Goal: Task Accomplishment & Management: Use online tool/utility

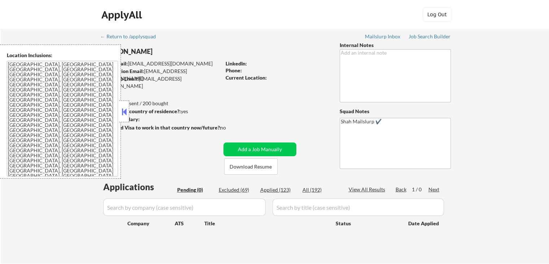
click at [123, 114] on button at bounding box center [124, 111] width 8 height 11
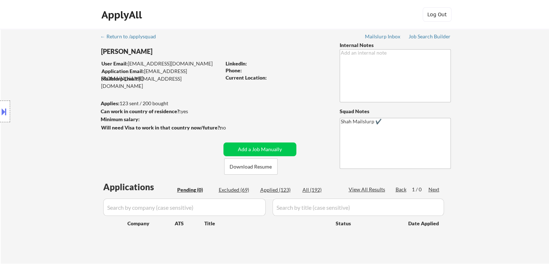
click at [23, 113] on div "Location Inclusions: [GEOGRAPHIC_DATA], [GEOGRAPHIC_DATA] [GEOGRAPHIC_DATA], [G…" at bounding box center [64, 111] width 129 height 134
click at [421, 35] on div "Job Search Builder" at bounding box center [430, 36] width 42 height 5
drag, startPoint x: 25, startPoint y: 121, endPoint x: 52, endPoint y: 203, distance: 85.7
click at [24, 122] on div "Location Inclusions: [GEOGRAPHIC_DATA], [GEOGRAPHIC_DATA] [GEOGRAPHIC_DATA], [G…" at bounding box center [64, 111] width 129 height 134
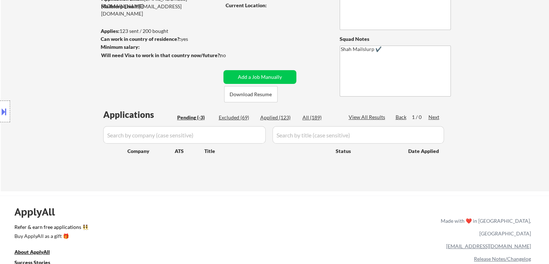
click at [52, 107] on div "Location Inclusions: [GEOGRAPHIC_DATA], [GEOGRAPHIC_DATA] [GEOGRAPHIC_DATA], [G…" at bounding box center [64, 111] width 129 height 134
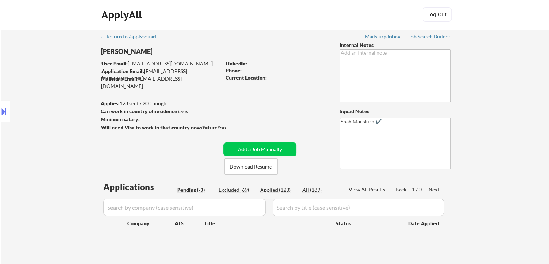
click at [48, 82] on div "Location Inclusions: [GEOGRAPHIC_DATA], [GEOGRAPHIC_DATA] [GEOGRAPHIC_DATA], [G…" at bounding box center [64, 111] width 129 height 134
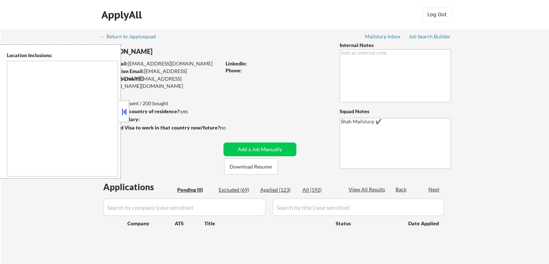
type textarea "[GEOGRAPHIC_DATA], [GEOGRAPHIC_DATA] [GEOGRAPHIC_DATA], [GEOGRAPHIC_DATA] [GEOG…"
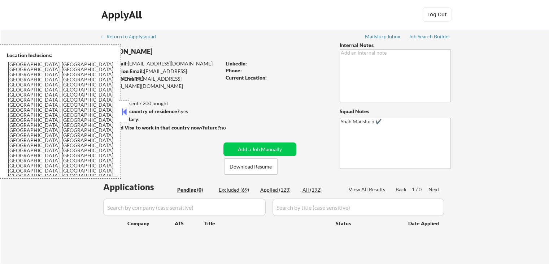
click at [122, 107] on button at bounding box center [124, 111] width 8 height 11
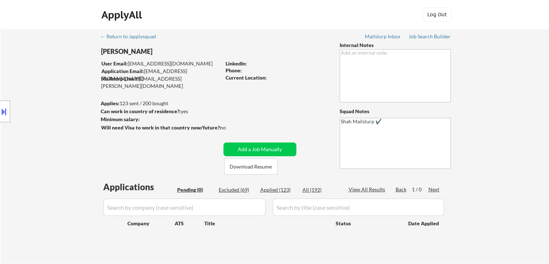
click at [34, 85] on div "Location Inclusions: [GEOGRAPHIC_DATA], [GEOGRAPHIC_DATA] [GEOGRAPHIC_DATA], [G…" at bounding box center [64, 111] width 129 height 134
click at [36, 84] on div "Location Inclusions: [GEOGRAPHIC_DATA], [GEOGRAPHIC_DATA] [GEOGRAPHIC_DATA], [G…" at bounding box center [64, 111] width 129 height 134
click at [36, 87] on div "Location Inclusions: [GEOGRAPHIC_DATA], [GEOGRAPHIC_DATA] [GEOGRAPHIC_DATA], [G…" at bounding box center [64, 111] width 129 height 134
click at [38, 87] on div "Location Inclusions: [GEOGRAPHIC_DATA], [GEOGRAPHIC_DATA] [GEOGRAPHIC_DATA], [G…" at bounding box center [64, 111] width 129 height 134
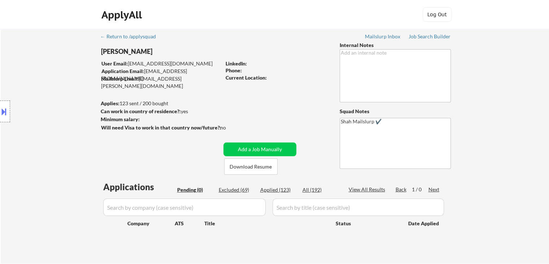
click at [38, 88] on div "Location Inclusions: [GEOGRAPHIC_DATA], [GEOGRAPHIC_DATA] [GEOGRAPHIC_DATA], [G…" at bounding box center [64, 111] width 129 height 134
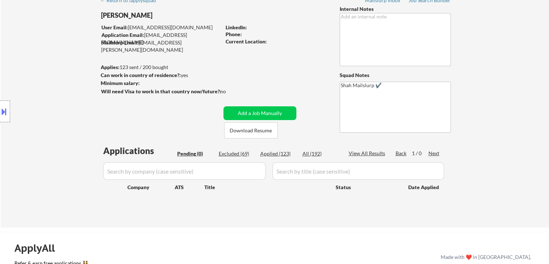
click at [42, 93] on div "Location Inclusions: [GEOGRAPHIC_DATA], [GEOGRAPHIC_DATA] [GEOGRAPHIC_DATA], [G…" at bounding box center [64, 111] width 129 height 134
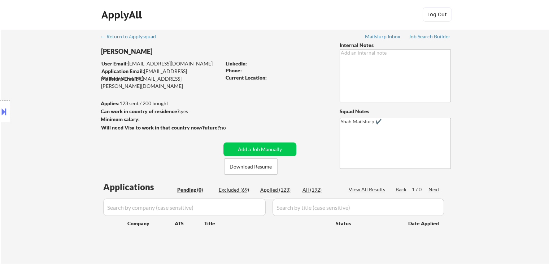
click at [41, 94] on div "Location Inclusions: [GEOGRAPHIC_DATA], [GEOGRAPHIC_DATA] [GEOGRAPHIC_DATA], [G…" at bounding box center [64, 111] width 129 height 134
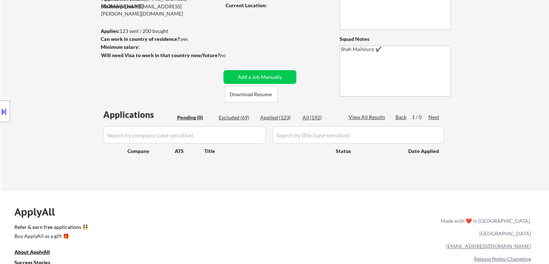
click at [43, 94] on div "Location Inclusions: [GEOGRAPHIC_DATA], [GEOGRAPHIC_DATA] [GEOGRAPHIC_DATA], [G…" at bounding box center [64, 111] width 129 height 134
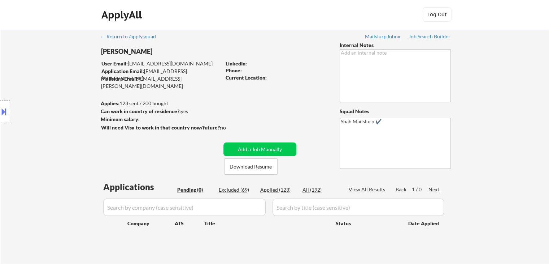
click at [43, 95] on div "Location Inclusions: [GEOGRAPHIC_DATA], [GEOGRAPHIC_DATA] [GEOGRAPHIC_DATA], [G…" at bounding box center [64, 111] width 129 height 134
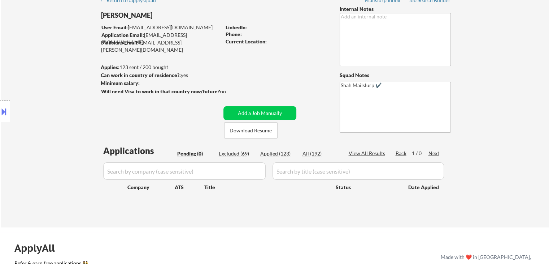
click at [44, 59] on div "Location Inclusions: [GEOGRAPHIC_DATA], [GEOGRAPHIC_DATA] [GEOGRAPHIC_DATA], [G…" at bounding box center [64, 111] width 129 height 134
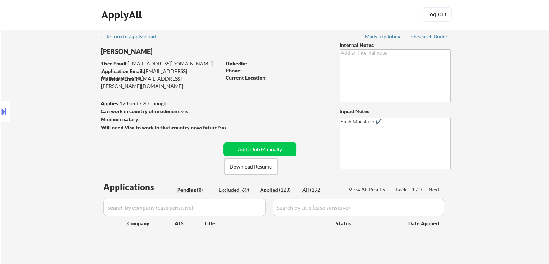
click at [36, 16] on div "ApplyAll Log In Sign Up Log Out" at bounding box center [274, 14] width 549 height 29
click at [58, 43] on div "← Return to /applysquad Mailslurp Inbox Job Search Builder Rynn Mancuso User Em…" at bounding box center [275, 146] width 548 height 234
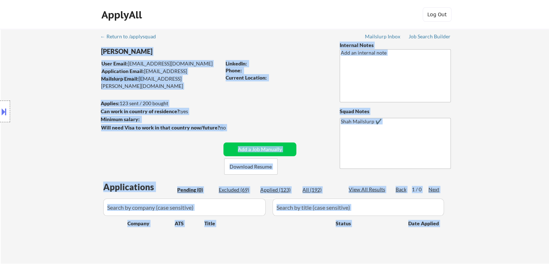
drag, startPoint x: 84, startPoint y: 36, endPoint x: 165, endPoint y: 98, distance: 102.3
click at [165, 99] on div "← Return to /applysquad Mailslurp Inbox Job Search Builder Rynn Mancuso User Em…" at bounding box center [275, 146] width 548 height 234
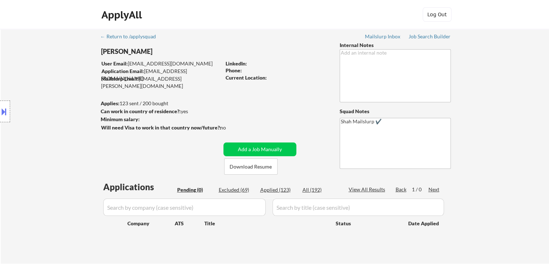
click at [209, 92] on div "← Return to /applysquad Mailslurp Inbox Job Search Builder Rynn Mancuso User Em…" at bounding box center [275, 143] width 360 height 229
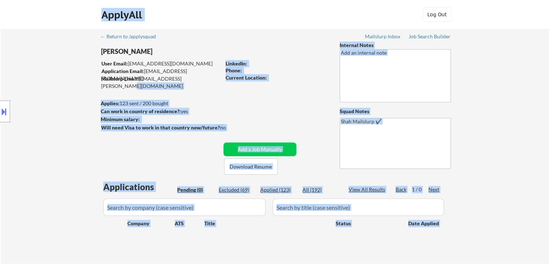
drag, startPoint x: 206, startPoint y: 78, endPoint x: 92, endPoint y: 57, distance: 116.4
click at [92, 57] on body "← Return to /applysquad Mailslurp Inbox Job Search Builder Rynn Mancuso User Em…" at bounding box center [274, 132] width 549 height 264
click at [36, 61] on div "Location Inclusions: [GEOGRAPHIC_DATA], [GEOGRAPHIC_DATA] [GEOGRAPHIC_DATA], [G…" at bounding box center [64, 111] width 129 height 134
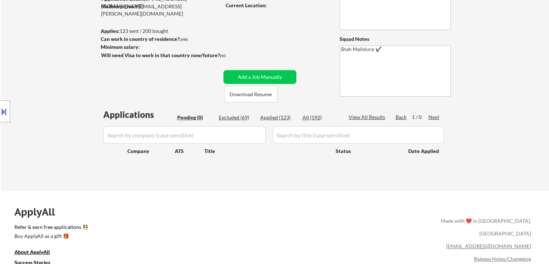
click at [50, 87] on div "Location Inclusions: [GEOGRAPHIC_DATA], [GEOGRAPHIC_DATA] [GEOGRAPHIC_DATA], [G…" at bounding box center [64, 111] width 129 height 134
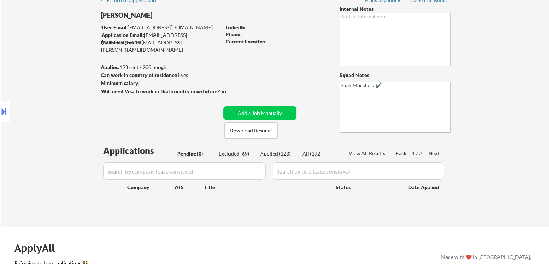
click at [49, 87] on div "Location Inclusions: [GEOGRAPHIC_DATA], [GEOGRAPHIC_DATA] [GEOGRAPHIC_DATA], [G…" at bounding box center [64, 111] width 129 height 134
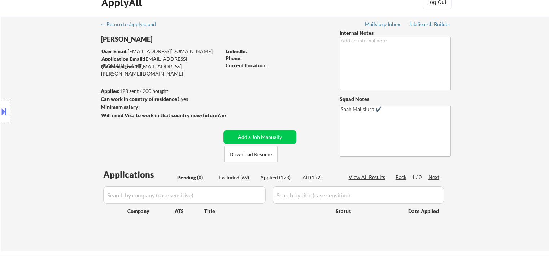
scroll to position [0, 0]
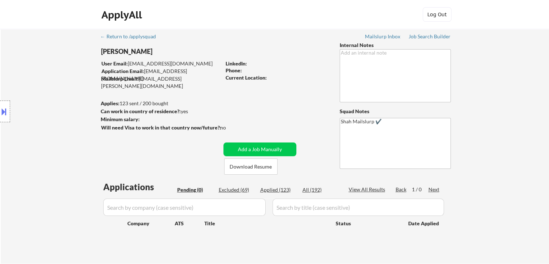
click at [55, 82] on div "Location Inclusions: [GEOGRAPHIC_DATA], [GEOGRAPHIC_DATA] [GEOGRAPHIC_DATA], [G…" at bounding box center [64, 111] width 129 height 134
click at [55, 83] on div "Location Inclusions: [GEOGRAPHIC_DATA], [GEOGRAPHIC_DATA] [GEOGRAPHIC_DATA], [G…" at bounding box center [64, 111] width 129 height 134
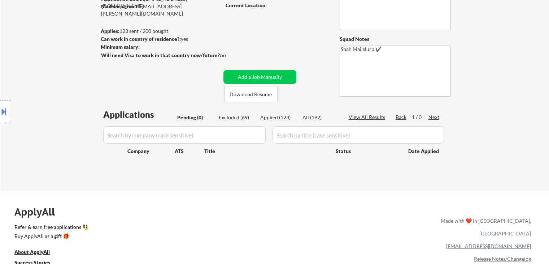
click at [50, 87] on div "Location Inclusions: [GEOGRAPHIC_DATA], [GEOGRAPHIC_DATA] [GEOGRAPHIC_DATA], [G…" at bounding box center [64, 111] width 129 height 134
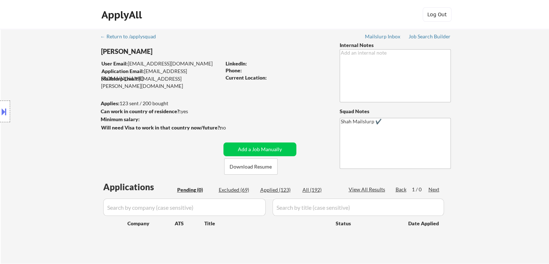
click at [50, 87] on div "Location Inclusions: [GEOGRAPHIC_DATA], [GEOGRAPHIC_DATA] [GEOGRAPHIC_DATA], [G…" at bounding box center [64, 111] width 129 height 134
click at [51, 87] on div "Location Inclusions: [GEOGRAPHIC_DATA], [GEOGRAPHIC_DATA] [GEOGRAPHIC_DATA], [G…" at bounding box center [64, 111] width 129 height 134
click at [52, 88] on div "Location Inclusions: [GEOGRAPHIC_DATA], [GEOGRAPHIC_DATA] [GEOGRAPHIC_DATA], [G…" at bounding box center [64, 111] width 129 height 134
click at [44, 88] on div "Location Inclusions: [GEOGRAPHIC_DATA], [GEOGRAPHIC_DATA] [GEOGRAPHIC_DATA], [G…" at bounding box center [64, 111] width 129 height 134
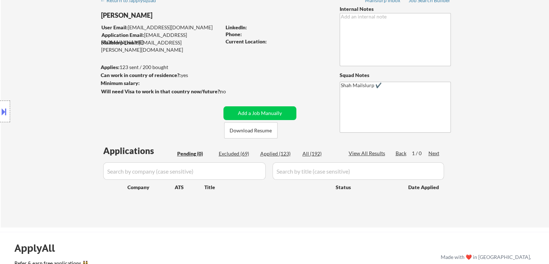
click at [44, 86] on div "Location Inclusions: [GEOGRAPHIC_DATA], [GEOGRAPHIC_DATA] [GEOGRAPHIC_DATA], [G…" at bounding box center [64, 111] width 129 height 134
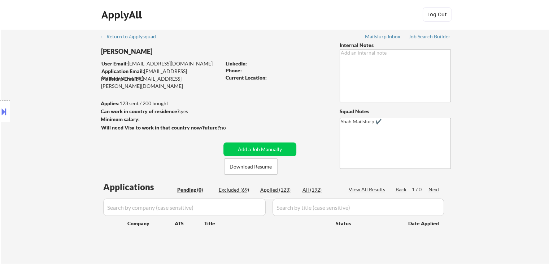
click at [44, 86] on div "Location Inclusions: [GEOGRAPHIC_DATA], [GEOGRAPHIC_DATA] [GEOGRAPHIC_DATA], [G…" at bounding box center [64, 111] width 129 height 134
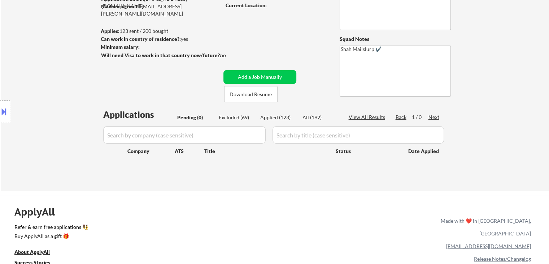
click at [40, 94] on div "Location Inclusions: [GEOGRAPHIC_DATA], [GEOGRAPHIC_DATA] [GEOGRAPHIC_DATA], [G…" at bounding box center [64, 111] width 129 height 134
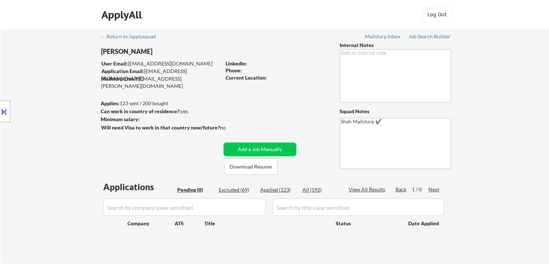
click at [40, 94] on div "Location Inclusions: [GEOGRAPHIC_DATA], [GEOGRAPHIC_DATA] [GEOGRAPHIC_DATA], [G…" at bounding box center [64, 111] width 129 height 134
click at [41, 94] on div "Location Inclusions: [GEOGRAPHIC_DATA], [GEOGRAPHIC_DATA] [GEOGRAPHIC_DATA], [G…" at bounding box center [64, 111] width 129 height 134
click at [42, 96] on div "Location Inclusions: [GEOGRAPHIC_DATA], [GEOGRAPHIC_DATA] [GEOGRAPHIC_DATA], [G…" at bounding box center [64, 111] width 129 height 134
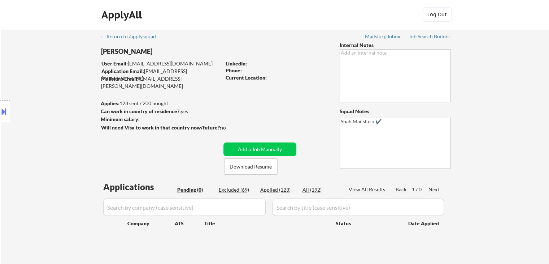
click at [42, 96] on div "Location Inclusions: [GEOGRAPHIC_DATA], [GEOGRAPHIC_DATA] [GEOGRAPHIC_DATA], [G…" at bounding box center [64, 111] width 129 height 134
click at [42, 100] on div "Location Inclusions: [GEOGRAPHIC_DATA], [GEOGRAPHIC_DATA] [GEOGRAPHIC_DATA], [G…" at bounding box center [64, 111] width 129 height 134
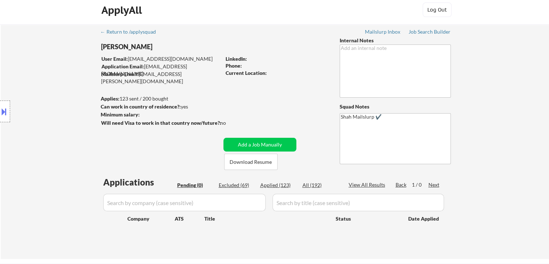
scroll to position [36, 0]
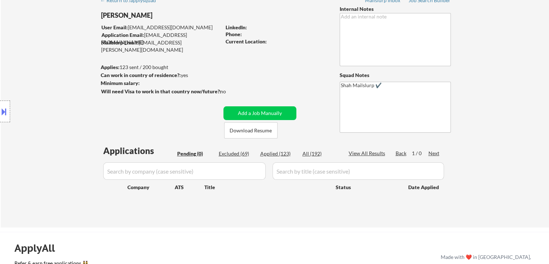
click at [38, 103] on div "Location Inclusions: [GEOGRAPHIC_DATA], [GEOGRAPHIC_DATA] [GEOGRAPHIC_DATA], [G…" at bounding box center [64, 111] width 129 height 134
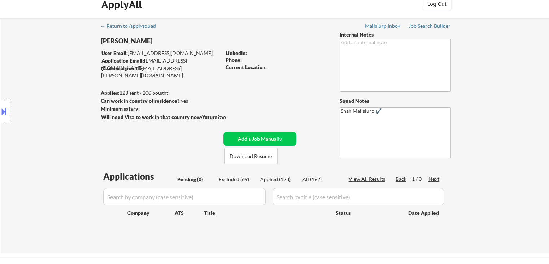
scroll to position [0, 0]
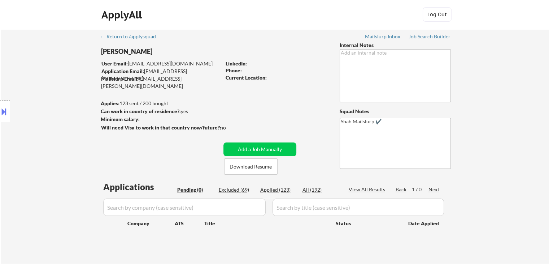
click at [39, 103] on div "Location Inclusions: [GEOGRAPHIC_DATA], [GEOGRAPHIC_DATA] [GEOGRAPHIC_DATA], [G…" at bounding box center [64, 111] width 129 height 134
click at [39, 104] on div "Location Inclusions: [GEOGRAPHIC_DATA], [GEOGRAPHIC_DATA] [GEOGRAPHIC_DATA], [G…" at bounding box center [64, 111] width 129 height 134
click at [40, 104] on div "Location Inclusions: [GEOGRAPHIC_DATA], [GEOGRAPHIC_DATA] [GEOGRAPHIC_DATA], [G…" at bounding box center [64, 111] width 129 height 134
click at [41, 105] on div "Location Inclusions: [GEOGRAPHIC_DATA], [GEOGRAPHIC_DATA] [GEOGRAPHIC_DATA], [G…" at bounding box center [64, 111] width 129 height 134
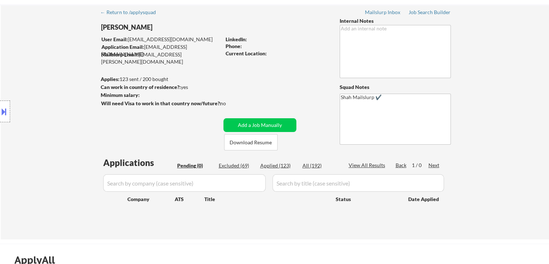
scroll to position [36, 0]
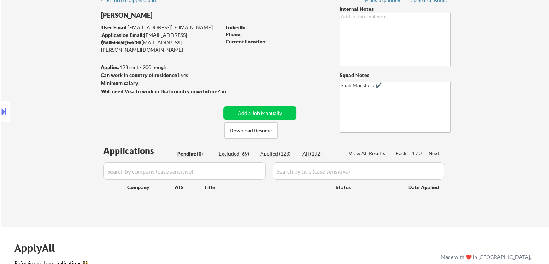
click at [42, 105] on div "Location Inclusions: [GEOGRAPHIC_DATA], [GEOGRAPHIC_DATA] [GEOGRAPHIC_DATA], [G…" at bounding box center [64, 111] width 129 height 134
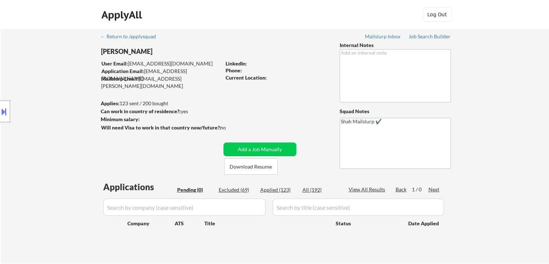
click at [43, 105] on div "Location Inclusions: [GEOGRAPHIC_DATA], [GEOGRAPHIC_DATA] [GEOGRAPHIC_DATA], [G…" at bounding box center [64, 111] width 129 height 134
click at [46, 104] on div "Location Inclusions: [GEOGRAPHIC_DATA], [GEOGRAPHIC_DATA] [GEOGRAPHIC_DATA], [G…" at bounding box center [64, 111] width 129 height 134
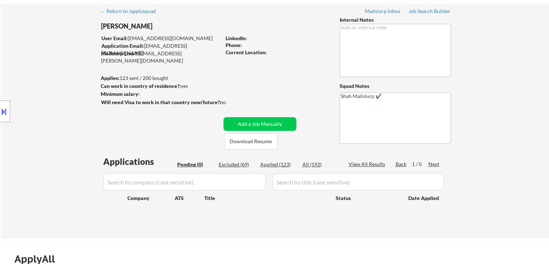
scroll to position [36, 0]
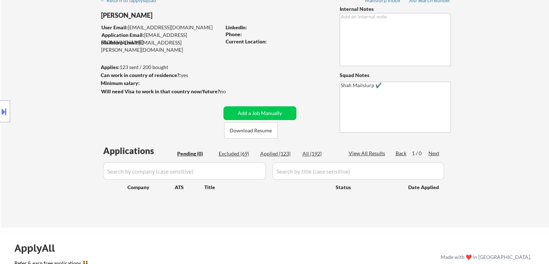
click at [48, 105] on div "Location Inclusions: [GEOGRAPHIC_DATA], [GEOGRAPHIC_DATA] [GEOGRAPHIC_DATA], [G…" at bounding box center [64, 111] width 129 height 134
click at [48, 104] on div "Location Inclusions: [GEOGRAPHIC_DATA], [GEOGRAPHIC_DATA] [GEOGRAPHIC_DATA], [G…" at bounding box center [64, 111] width 129 height 134
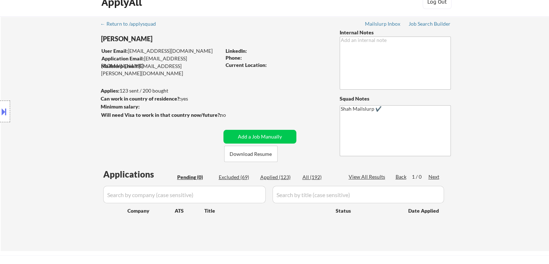
scroll to position [0, 0]
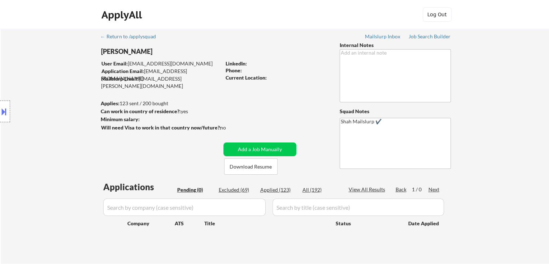
click at [53, 87] on div "Location Inclusions: [GEOGRAPHIC_DATA], [GEOGRAPHIC_DATA] [GEOGRAPHIC_DATA], [G…" at bounding box center [64, 111] width 129 height 134
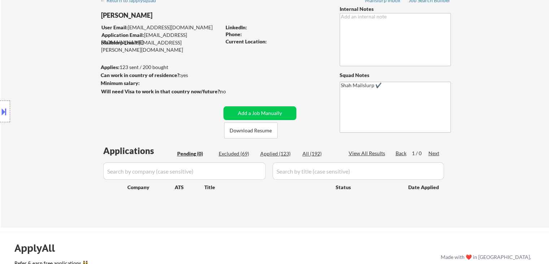
click at [53, 88] on div "Location Inclusions: [GEOGRAPHIC_DATA], [GEOGRAPHIC_DATA] [GEOGRAPHIC_DATA], [G…" at bounding box center [64, 111] width 129 height 134
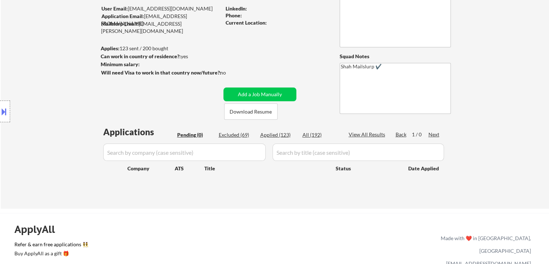
scroll to position [72, 0]
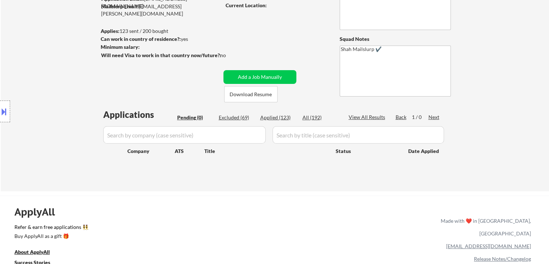
click at [51, 94] on div "Location Inclusions: [GEOGRAPHIC_DATA], [GEOGRAPHIC_DATA] [GEOGRAPHIC_DATA], [G…" at bounding box center [64, 111] width 129 height 134
click at [56, 81] on div "Location Inclusions: [GEOGRAPHIC_DATA], [GEOGRAPHIC_DATA] [GEOGRAPHIC_DATA], [G…" at bounding box center [64, 111] width 129 height 134
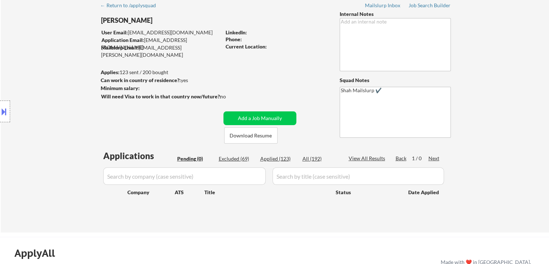
scroll to position [0, 0]
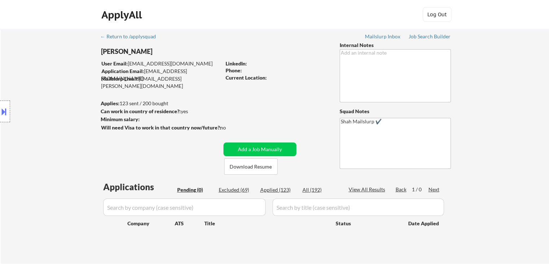
click at [55, 81] on div "Location Inclusions: [GEOGRAPHIC_DATA], [GEOGRAPHIC_DATA] [GEOGRAPHIC_DATA], [G…" at bounding box center [64, 111] width 129 height 134
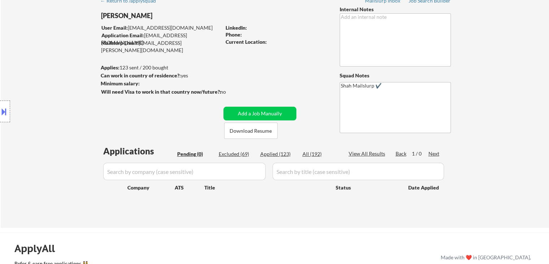
scroll to position [36, 0]
click at [50, 76] on div "Location Inclusions: [GEOGRAPHIC_DATA], [GEOGRAPHIC_DATA] [GEOGRAPHIC_DATA], [G…" at bounding box center [64, 111] width 129 height 134
click at [49, 77] on div "Location Inclusions: [GEOGRAPHIC_DATA], [GEOGRAPHIC_DATA] [GEOGRAPHIC_DATA], [G…" at bounding box center [64, 111] width 129 height 134
click at [49, 76] on div "Location Inclusions: [GEOGRAPHIC_DATA], [GEOGRAPHIC_DATA] [GEOGRAPHIC_DATA], [G…" at bounding box center [64, 111] width 129 height 134
click at [49, 75] on div "Location Inclusions: [GEOGRAPHIC_DATA], [GEOGRAPHIC_DATA] [GEOGRAPHIC_DATA], [G…" at bounding box center [64, 111] width 129 height 134
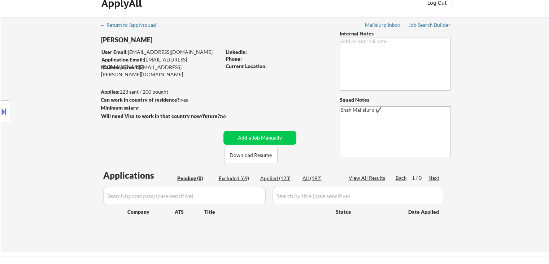
scroll to position [0, 0]
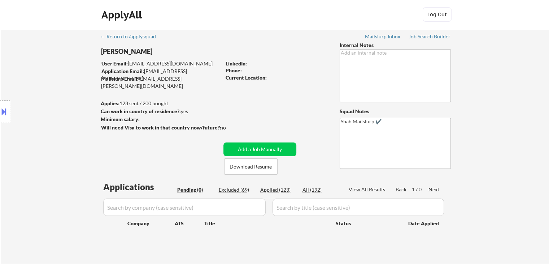
click at [50, 75] on div "Location Inclusions: [GEOGRAPHIC_DATA], [GEOGRAPHIC_DATA] [GEOGRAPHIC_DATA], [G…" at bounding box center [64, 111] width 129 height 134
click at [51, 75] on div "Location Inclusions: [GEOGRAPHIC_DATA], [GEOGRAPHIC_DATA] [GEOGRAPHIC_DATA], [G…" at bounding box center [64, 111] width 129 height 134
click at [51, 78] on div "Location Inclusions: [GEOGRAPHIC_DATA], [GEOGRAPHIC_DATA] [GEOGRAPHIC_DATA], [G…" at bounding box center [64, 111] width 129 height 134
click at [50, 98] on div "Location Inclusions: [GEOGRAPHIC_DATA], [GEOGRAPHIC_DATA] [GEOGRAPHIC_DATA], [G…" at bounding box center [64, 111] width 129 height 134
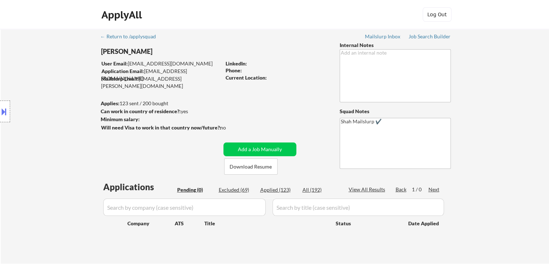
click at [50, 98] on div "Location Inclusions: [GEOGRAPHIC_DATA], [GEOGRAPHIC_DATA] [GEOGRAPHIC_DATA], [G…" at bounding box center [64, 111] width 129 height 134
click at [50, 99] on div "Location Inclusions: [GEOGRAPHIC_DATA], [GEOGRAPHIC_DATA] [GEOGRAPHIC_DATA], [G…" at bounding box center [64, 111] width 129 height 134
click at [51, 100] on div "Location Inclusions: [GEOGRAPHIC_DATA], [GEOGRAPHIC_DATA] [GEOGRAPHIC_DATA], [G…" at bounding box center [64, 111] width 129 height 134
click at [52, 100] on div "Location Inclusions: [GEOGRAPHIC_DATA], [GEOGRAPHIC_DATA] [GEOGRAPHIC_DATA], [G…" at bounding box center [64, 111] width 129 height 134
click at [54, 100] on div "Location Inclusions: [GEOGRAPHIC_DATA], [GEOGRAPHIC_DATA] [GEOGRAPHIC_DATA], [G…" at bounding box center [64, 111] width 129 height 134
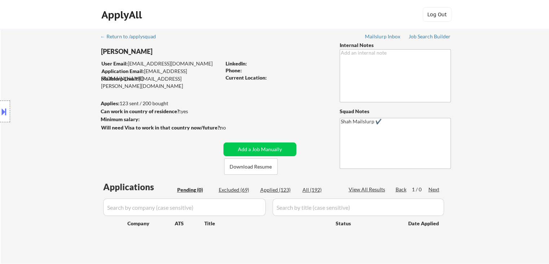
click at [52, 100] on div "Location Inclusions: [GEOGRAPHIC_DATA], [GEOGRAPHIC_DATA] [GEOGRAPHIC_DATA], [G…" at bounding box center [64, 111] width 129 height 134
click at [55, 120] on div "Location Inclusions: [GEOGRAPHIC_DATA], [GEOGRAPHIC_DATA] [GEOGRAPHIC_DATA], [G…" at bounding box center [64, 111] width 129 height 134
click at [53, 121] on div "Location Inclusions: [GEOGRAPHIC_DATA], [GEOGRAPHIC_DATA] [GEOGRAPHIC_DATA], [G…" at bounding box center [64, 111] width 129 height 134
drag, startPoint x: 53, startPoint y: 121, endPoint x: 55, endPoint y: 126, distance: 5.3
click at [53, 124] on div "Location Inclusions: [GEOGRAPHIC_DATA], [GEOGRAPHIC_DATA] [GEOGRAPHIC_DATA], [G…" at bounding box center [64, 111] width 129 height 134
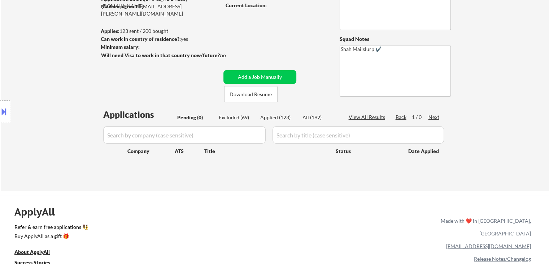
click at [55, 126] on div "Location Inclusions: [GEOGRAPHIC_DATA], [GEOGRAPHIC_DATA] [GEOGRAPHIC_DATA], [G…" at bounding box center [64, 111] width 129 height 134
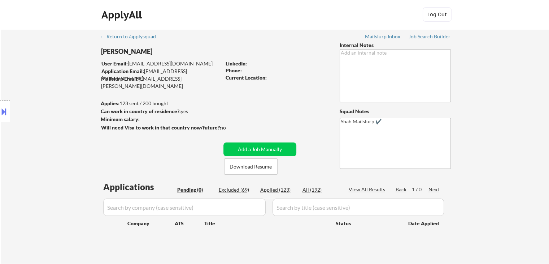
click at [55, 125] on div "Location Inclusions: [GEOGRAPHIC_DATA], [GEOGRAPHIC_DATA] [GEOGRAPHIC_DATA], [G…" at bounding box center [64, 111] width 129 height 134
click at [49, 117] on div "Location Inclusions: [GEOGRAPHIC_DATA], [GEOGRAPHIC_DATA] [GEOGRAPHIC_DATA], [G…" at bounding box center [64, 111] width 129 height 134
click at [45, 114] on div "Location Inclusions: [GEOGRAPHIC_DATA], [GEOGRAPHIC_DATA] [GEOGRAPHIC_DATA], [G…" at bounding box center [64, 111] width 129 height 134
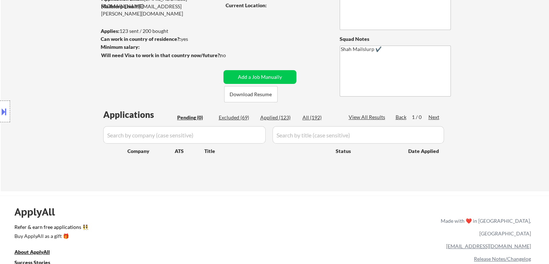
click at [45, 100] on div "Location Inclusions: [GEOGRAPHIC_DATA], [GEOGRAPHIC_DATA] [GEOGRAPHIC_DATA], [G…" at bounding box center [64, 111] width 129 height 134
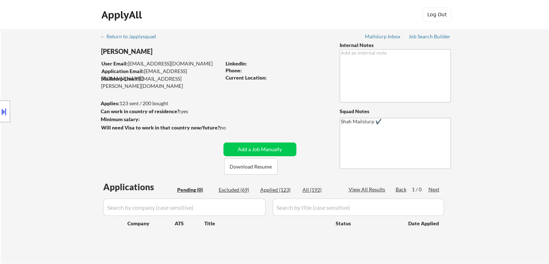
click at [45, 99] on div "Location Inclusions: [GEOGRAPHIC_DATA], [GEOGRAPHIC_DATA] [GEOGRAPHIC_DATA], [G…" at bounding box center [64, 111] width 129 height 134
click at [44, 86] on div "Location Inclusions: [GEOGRAPHIC_DATA], [GEOGRAPHIC_DATA] [GEOGRAPHIC_DATA], [G…" at bounding box center [64, 111] width 129 height 134
click at [38, 86] on div "Location Inclusions: [GEOGRAPHIC_DATA], [GEOGRAPHIC_DATA] [GEOGRAPHIC_DATA], [G…" at bounding box center [64, 111] width 129 height 134
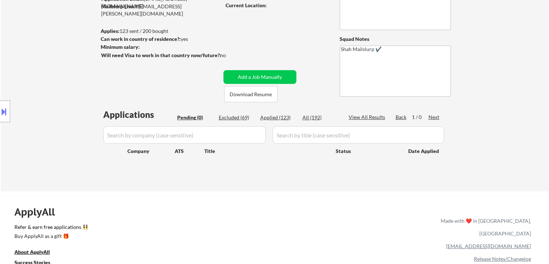
click at [38, 87] on div "Location Inclusions: [GEOGRAPHIC_DATA], [GEOGRAPHIC_DATA] [GEOGRAPHIC_DATA], [G…" at bounding box center [64, 111] width 129 height 134
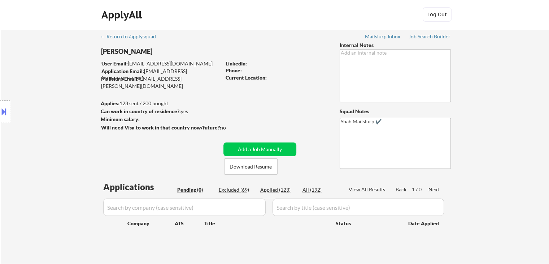
click at [38, 87] on div "Location Inclusions: [GEOGRAPHIC_DATA], [GEOGRAPHIC_DATA] [GEOGRAPHIC_DATA], [G…" at bounding box center [64, 111] width 129 height 134
click at [38, 88] on div "Location Inclusions: [GEOGRAPHIC_DATA], [GEOGRAPHIC_DATA] [GEOGRAPHIC_DATA], [G…" at bounding box center [64, 111] width 129 height 134
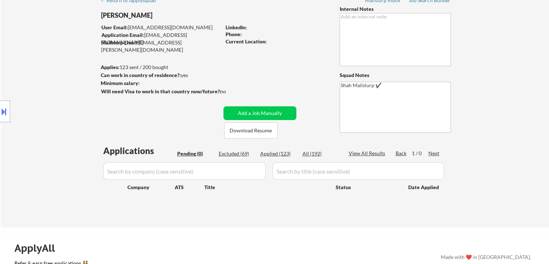
click at [32, 96] on div "Location Inclusions: [GEOGRAPHIC_DATA], [GEOGRAPHIC_DATA] [GEOGRAPHIC_DATA], [G…" at bounding box center [64, 111] width 129 height 134
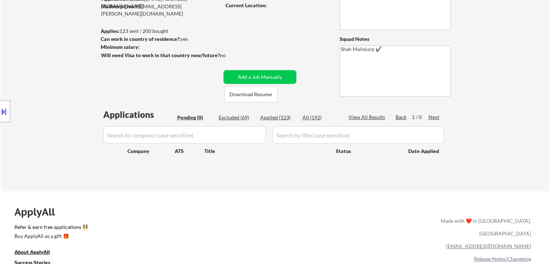
click at [32, 96] on div "Location Inclusions: [GEOGRAPHIC_DATA], [GEOGRAPHIC_DATA] [GEOGRAPHIC_DATA], [G…" at bounding box center [64, 111] width 129 height 134
click at [35, 97] on div "Location Inclusions: [GEOGRAPHIC_DATA], [GEOGRAPHIC_DATA] [GEOGRAPHIC_DATA], [G…" at bounding box center [64, 111] width 129 height 134
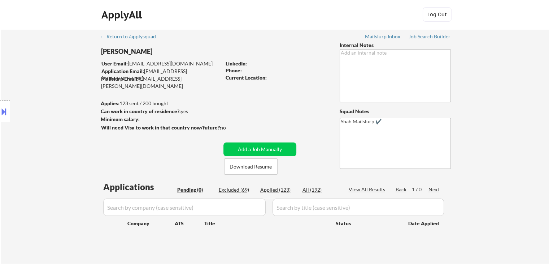
click at [35, 97] on div "Location Inclusions: [GEOGRAPHIC_DATA], [GEOGRAPHIC_DATA] [GEOGRAPHIC_DATA], [G…" at bounding box center [64, 111] width 129 height 134
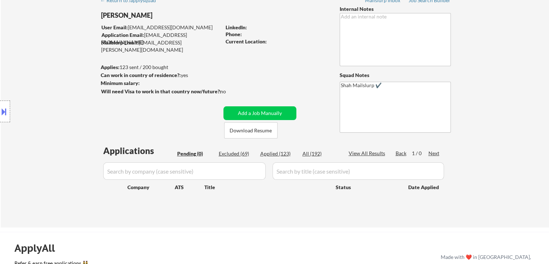
click at [33, 100] on div "Location Inclusions: [GEOGRAPHIC_DATA], [GEOGRAPHIC_DATA] [GEOGRAPHIC_DATA], [G…" at bounding box center [64, 111] width 129 height 134
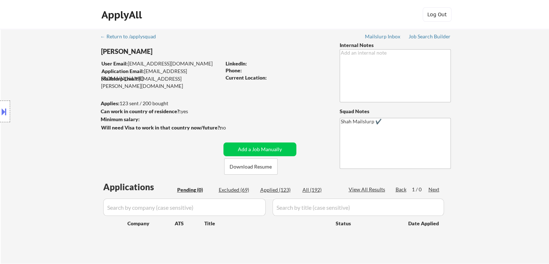
click at [34, 100] on div "Location Inclusions: [GEOGRAPHIC_DATA], [GEOGRAPHIC_DATA] [GEOGRAPHIC_DATA], [G…" at bounding box center [64, 111] width 129 height 134
click at [36, 101] on div "Location Inclusions: [GEOGRAPHIC_DATA], [GEOGRAPHIC_DATA] [GEOGRAPHIC_DATA], [G…" at bounding box center [64, 111] width 129 height 134
click at [38, 102] on div "Location Inclusions: [GEOGRAPHIC_DATA], [GEOGRAPHIC_DATA] [GEOGRAPHIC_DATA], [G…" at bounding box center [64, 111] width 129 height 134
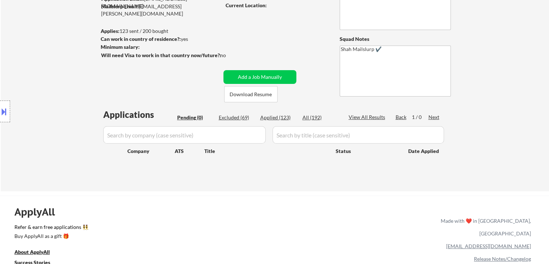
click at [47, 101] on div "Location Inclusions: [GEOGRAPHIC_DATA], [GEOGRAPHIC_DATA] [GEOGRAPHIC_DATA], [G…" at bounding box center [64, 111] width 129 height 134
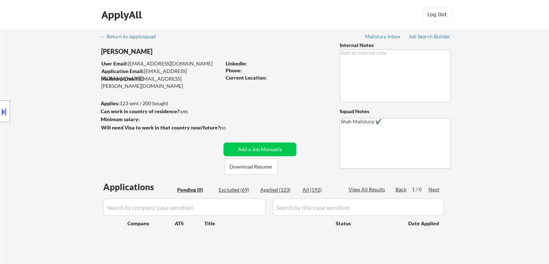
drag, startPoint x: 286, startPoint y: 87, endPoint x: 273, endPoint y: 84, distance: 13.2
click at [285, 86] on div "← Return to /applysquad Mailslurp Inbox Job Search Builder Rynn Mancuso User Em…" at bounding box center [275, 143] width 360 height 229
click at [79, 116] on div "Location Inclusions: [GEOGRAPHIC_DATA], [GEOGRAPHIC_DATA] [GEOGRAPHIC_DATA], [G…" at bounding box center [64, 111] width 129 height 134
click at [49, 106] on div "Location Inclusions: [GEOGRAPHIC_DATA], [GEOGRAPHIC_DATA] [GEOGRAPHIC_DATA], [G…" at bounding box center [64, 111] width 129 height 134
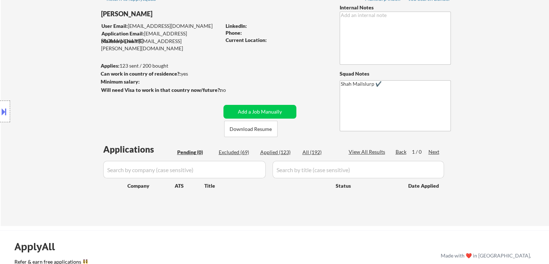
scroll to position [72, 0]
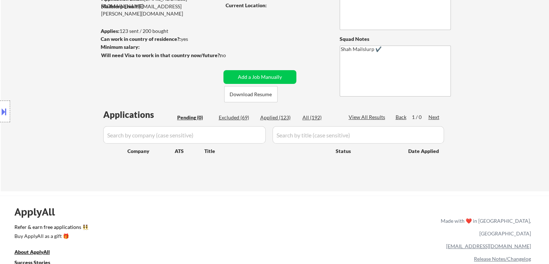
click at [25, 80] on div "Location Inclusions: [GEOGRAPHIC_DATA], [GEOGRAPHIC_DATA] [GEOGRAPHIC_DATA], [G…" at bounding box center [64, 111] width 129 height 134
click at [28, 55] on div "Location Inclusions: [GEOGRAPHIC_DATA], [GEOGRAPHIC_DATA] [GEOGRAPHIC_DATA], [G…" at bounding box center [64, 111] width 129 height 134
